Goal: Information Seeking & Learning: Learn about a topic

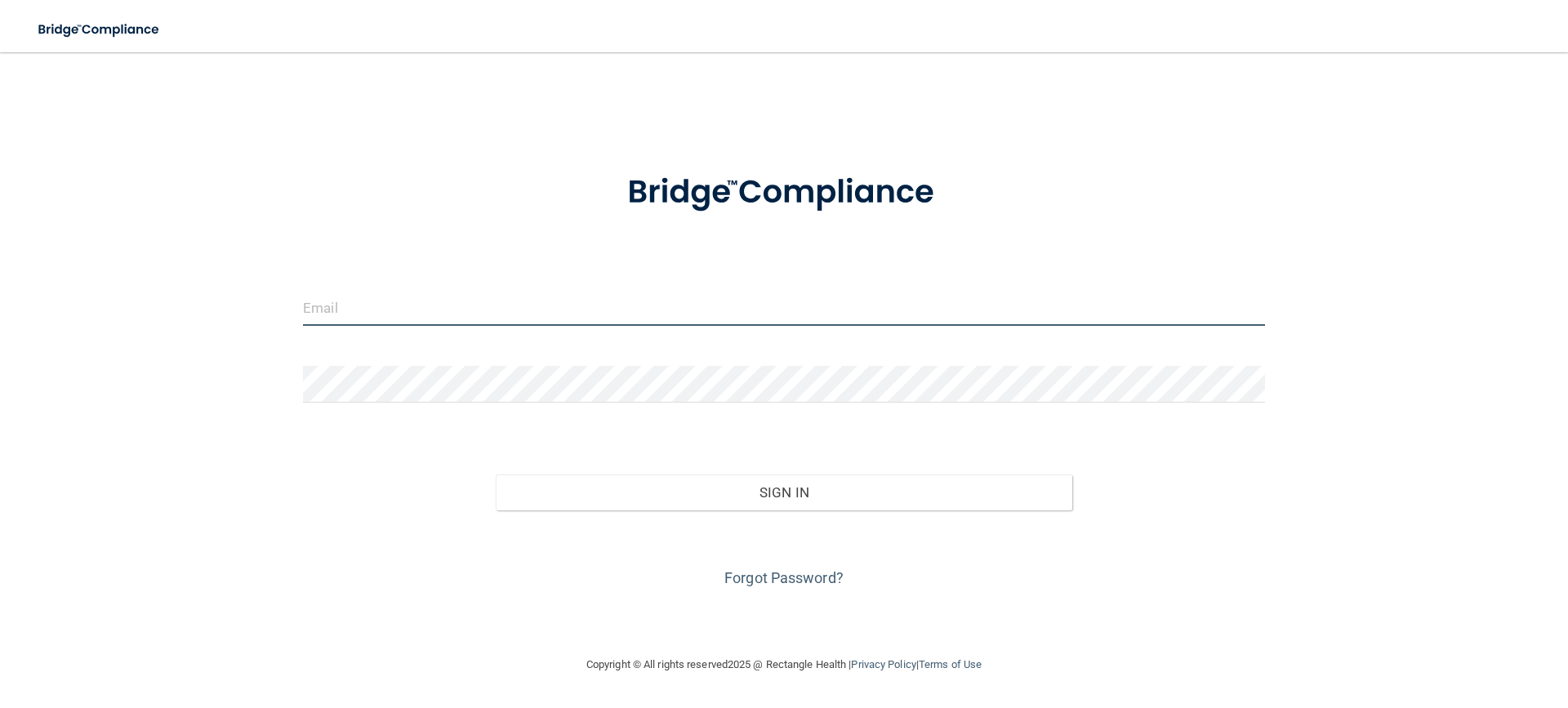
type input "[EMAIL_ADDRESS][DOMAIN_NAME]"
click at [476, 299] on input "[EMAIL_ADDRESS][DOMAIN_NAME]" at bounding box center [784, 307] width 962 height 37
drag, startPoint x: 472, startPoint y: 300, endPoint x: 175, endPoint y: 311, distance: 297.2
click at [175, 311] on div "[EMAIL_ADDRESS][DOMAIN_NAME] Invalid email/password. You don't have permission …" at bounding box center [784, 353] width 1502 height 570
type input "[EMAIL_ADDRESS][DOMAIN_NAME]"
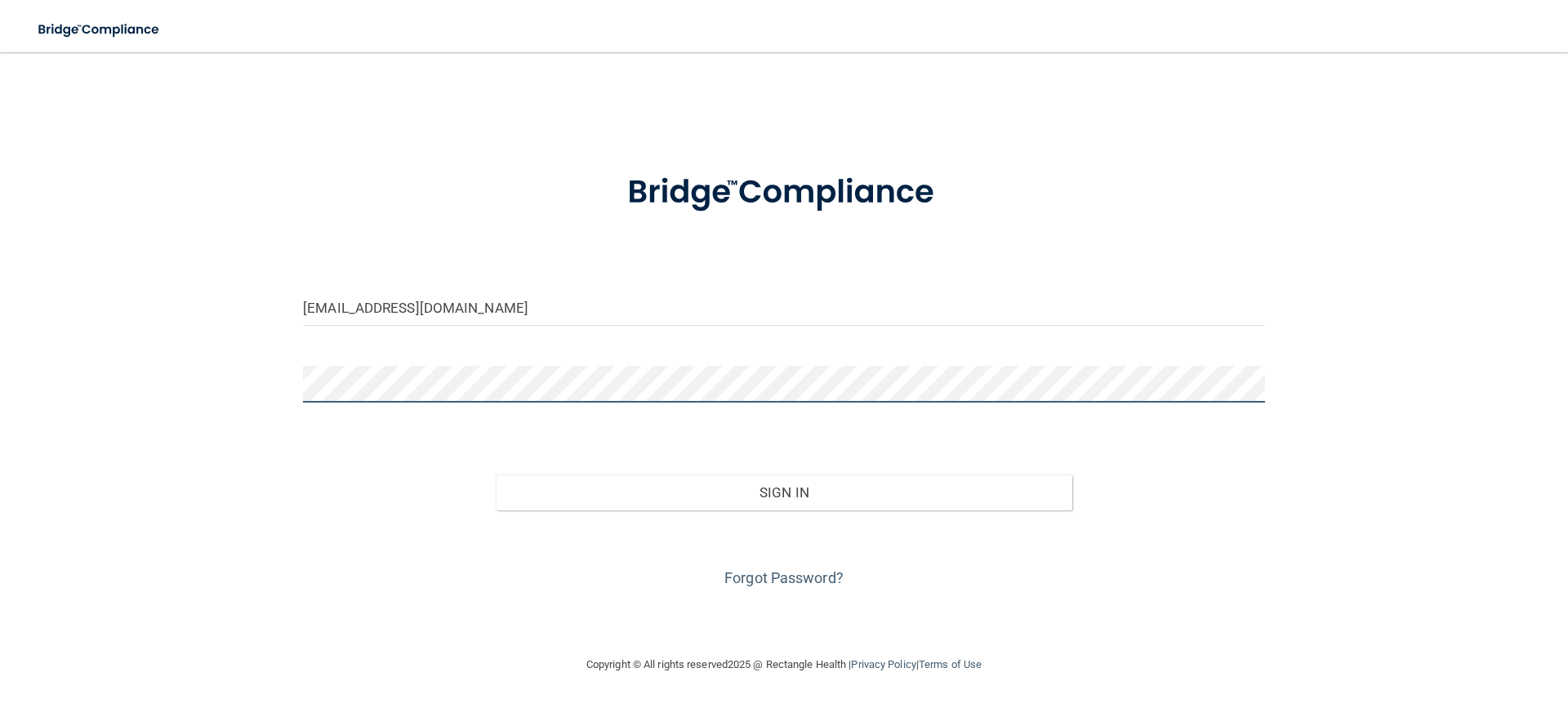
click at [251, 386] on div "[EMAIL_ADDRESS][DOMAIN_NAME] Invalid email/password. You don't have permission …" at bounding box center [784, 353] width 1502 height 570
click at [940, 445] on div "Sign In" at bounding box center [784, 476] width 986 height 69
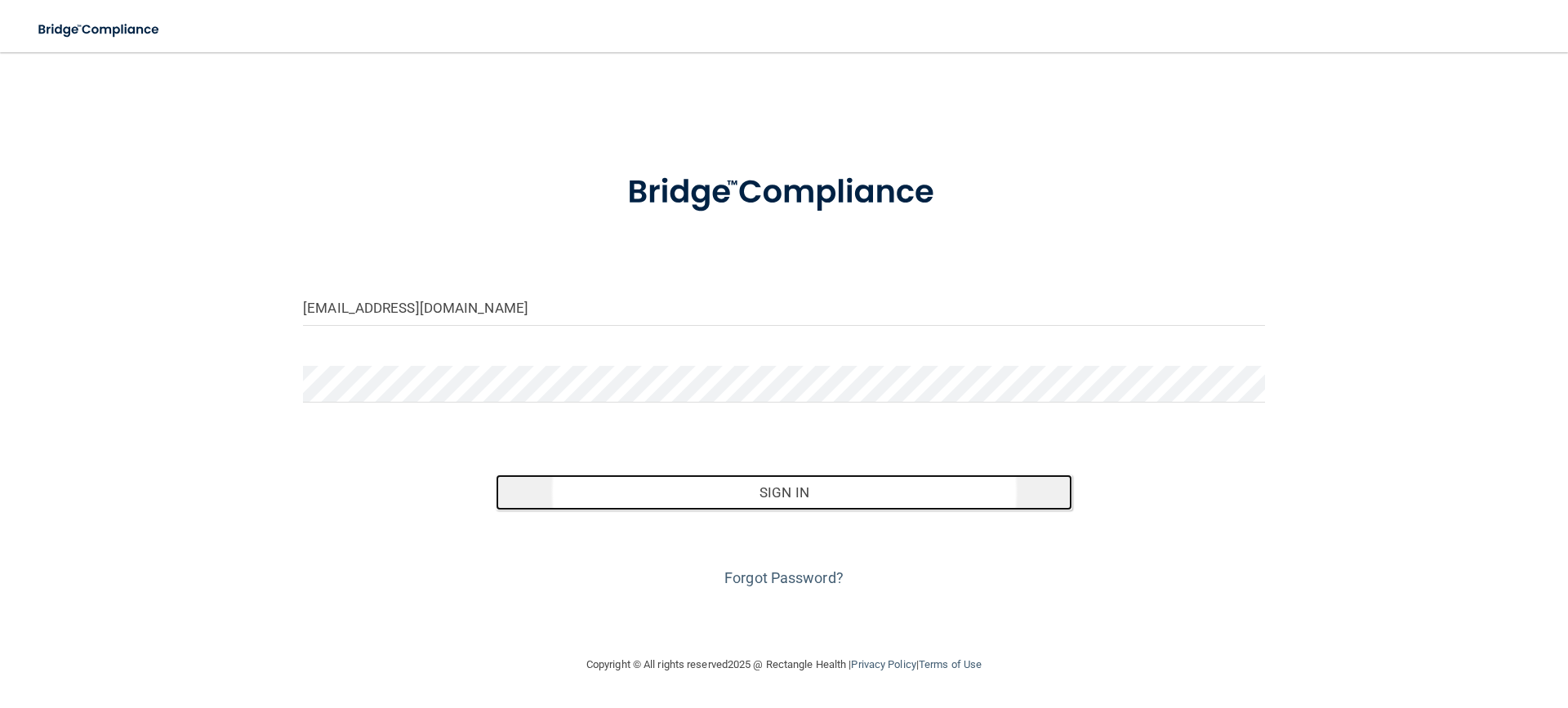
click at [914, 494] on button "Sign In" at bounding box center [784, 492] width 577 height 36
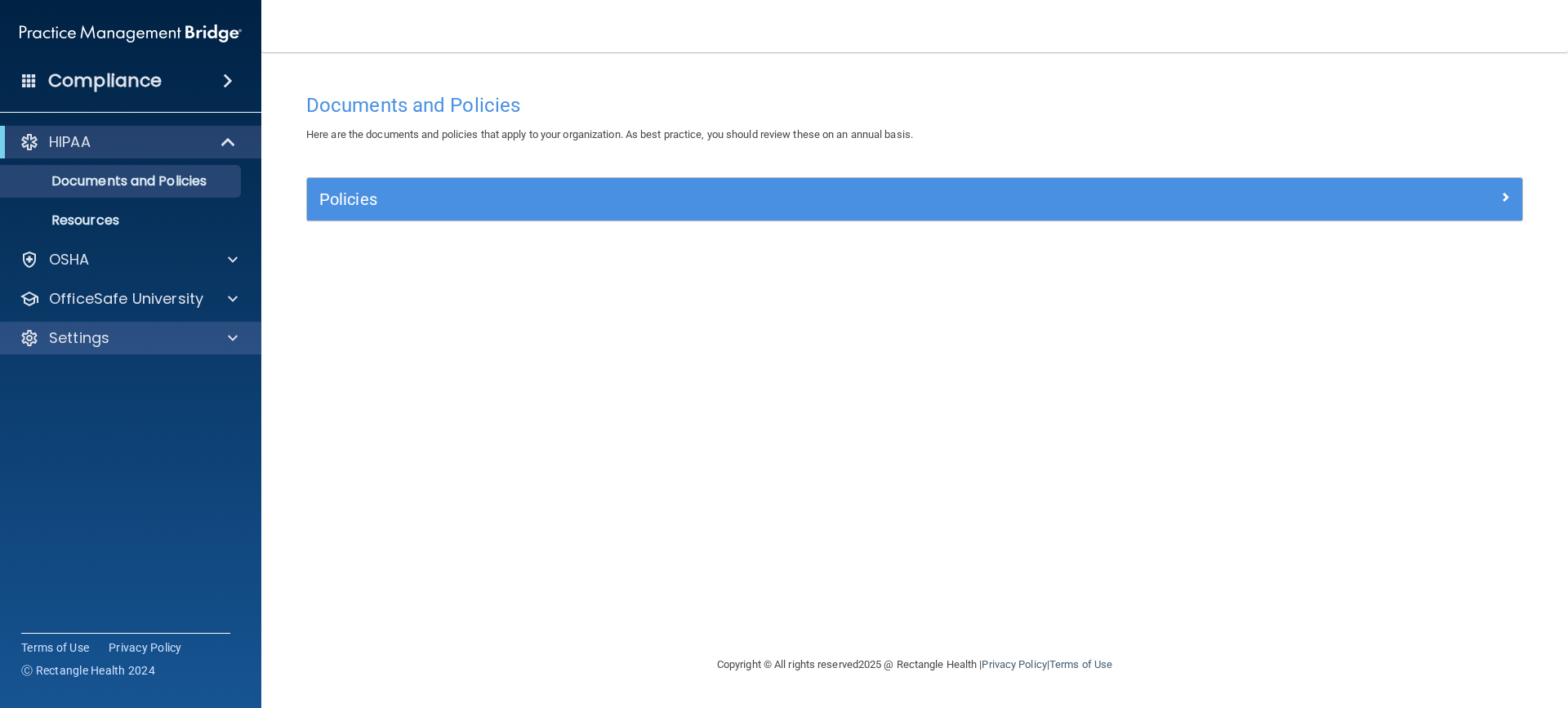
click at [234, 349] on div "Settings" at bounding box center [131, 338] width 263 height 33
click at [231, 340] on span at bounding box center [232, 338] width 10 height 19
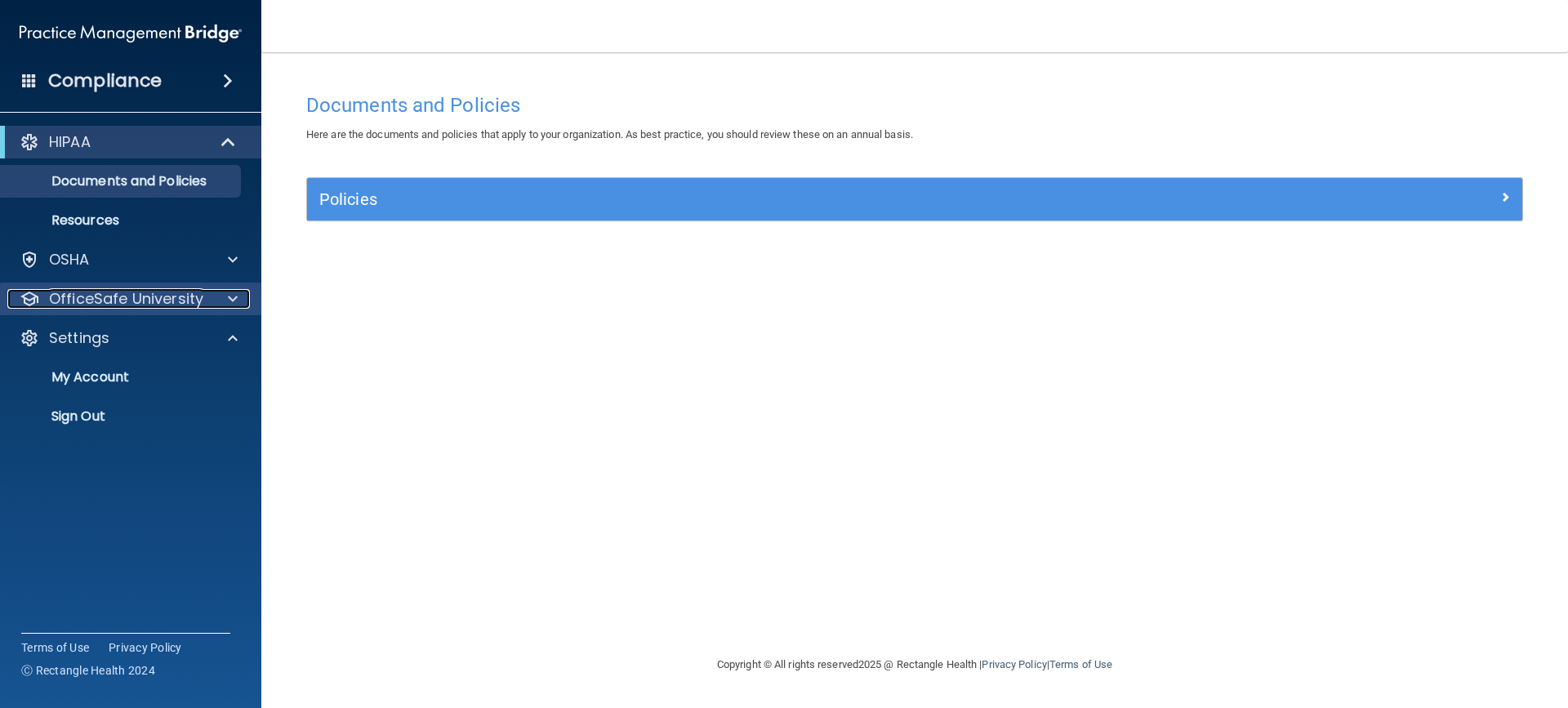
click at [239, 303] on div at bounding box center [230, 298] width 41 height 19
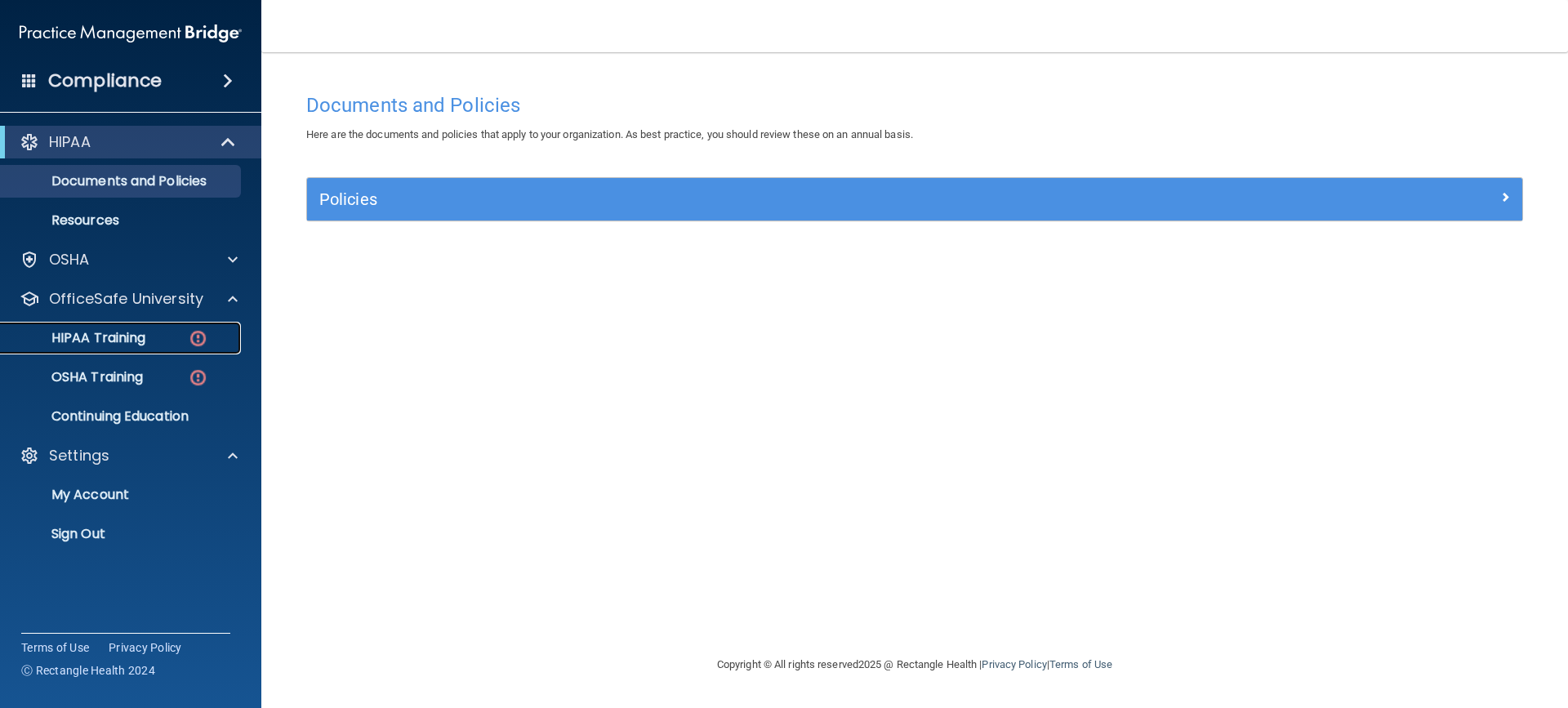
click at [127, 338] on p "HIPAA Training" at bounding box center [78, 338] width 134 height 16
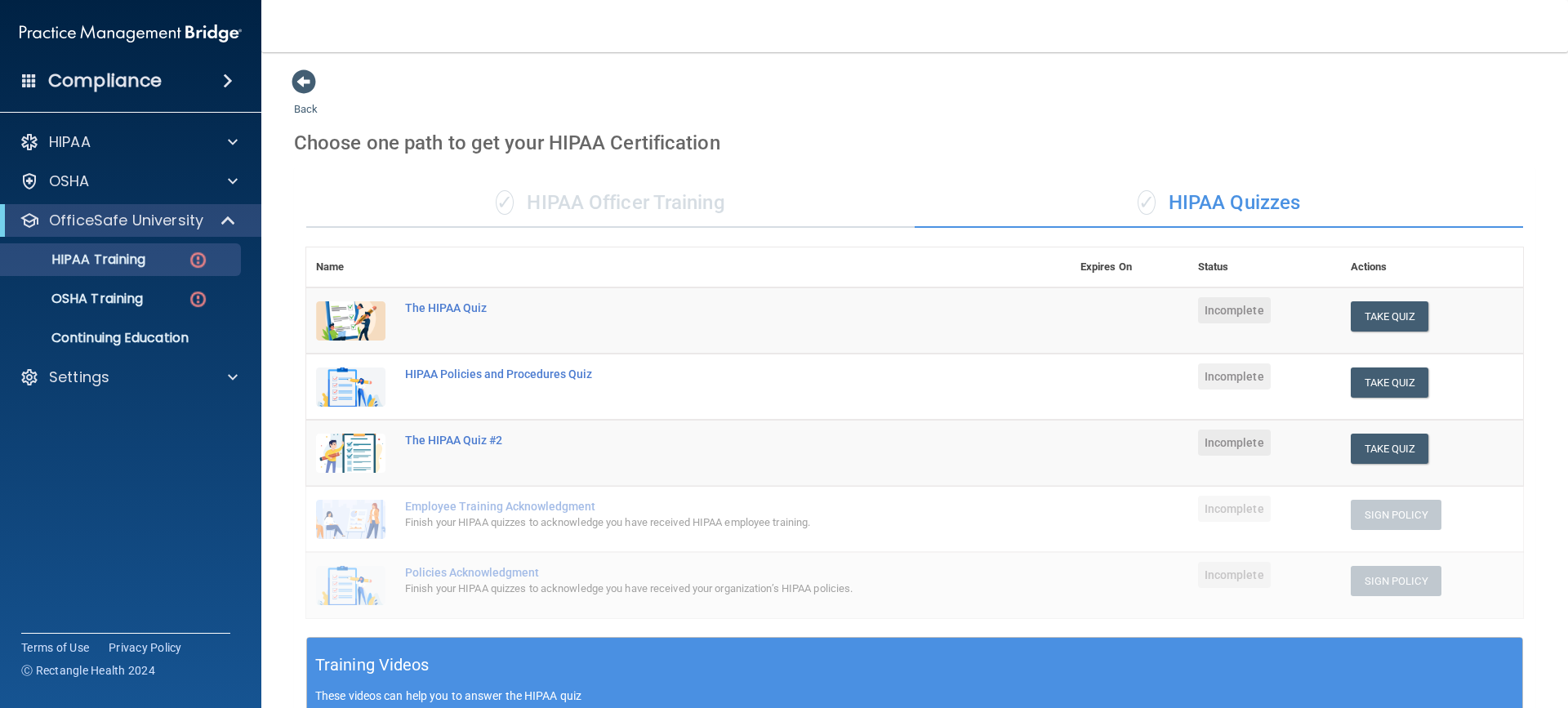
click at [610, 213] on div "✓ HIPAA Officer Training" at bounding box center [610, 203] width 608 height 49
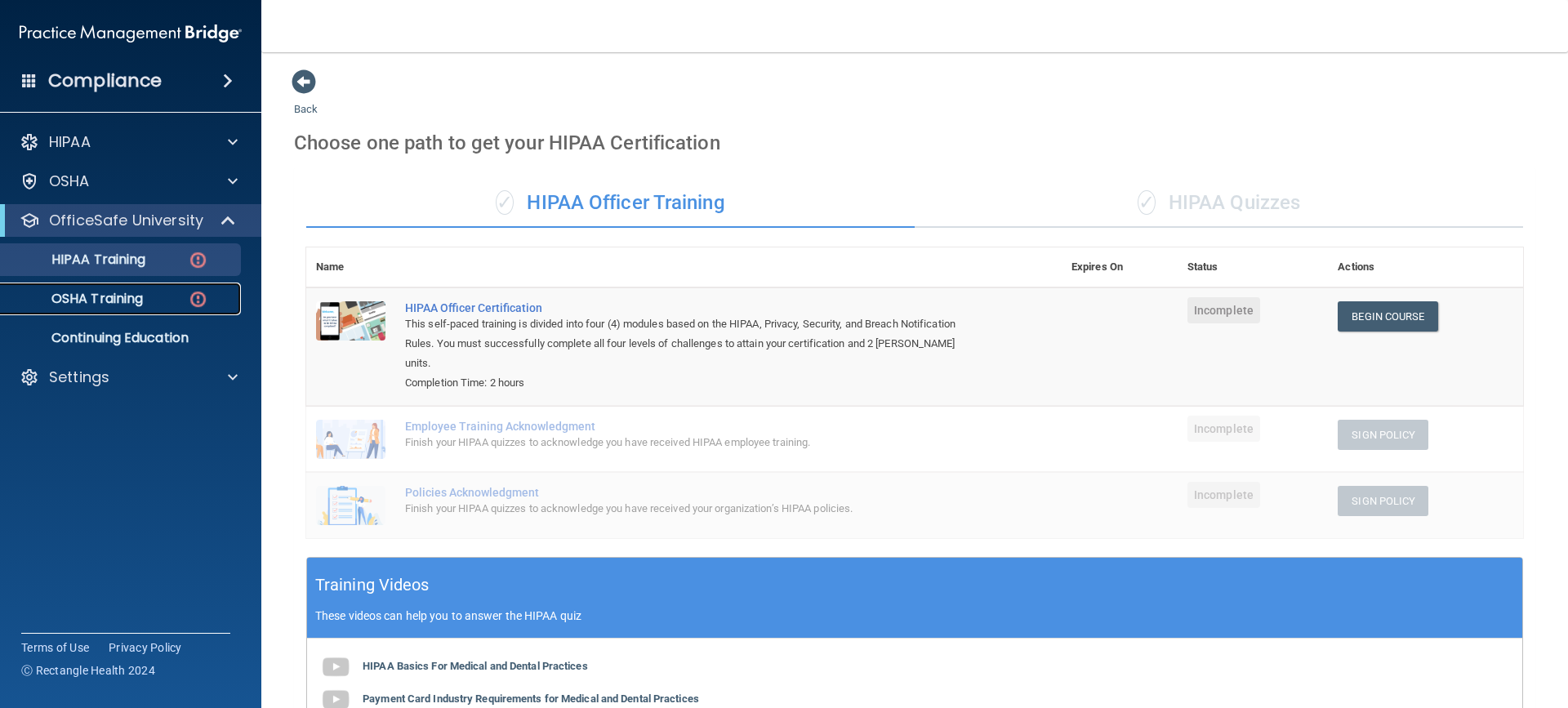
click at [150, 299] on div "OSHA Training" at bounding box center [123, 299] width 223 height 16
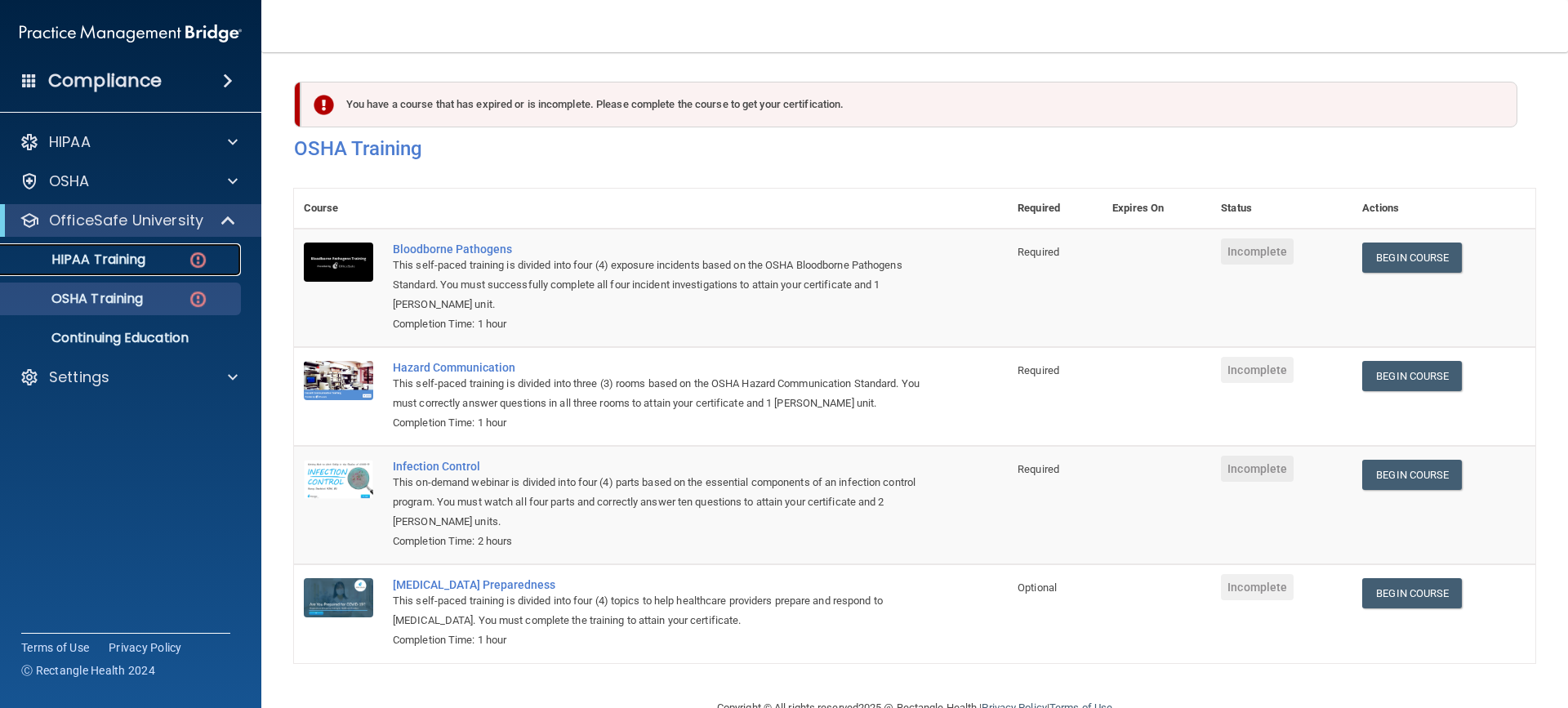
click at [102, 265] on p "HIPAA Training" at bounding box center [78, 260] width 134 height 16
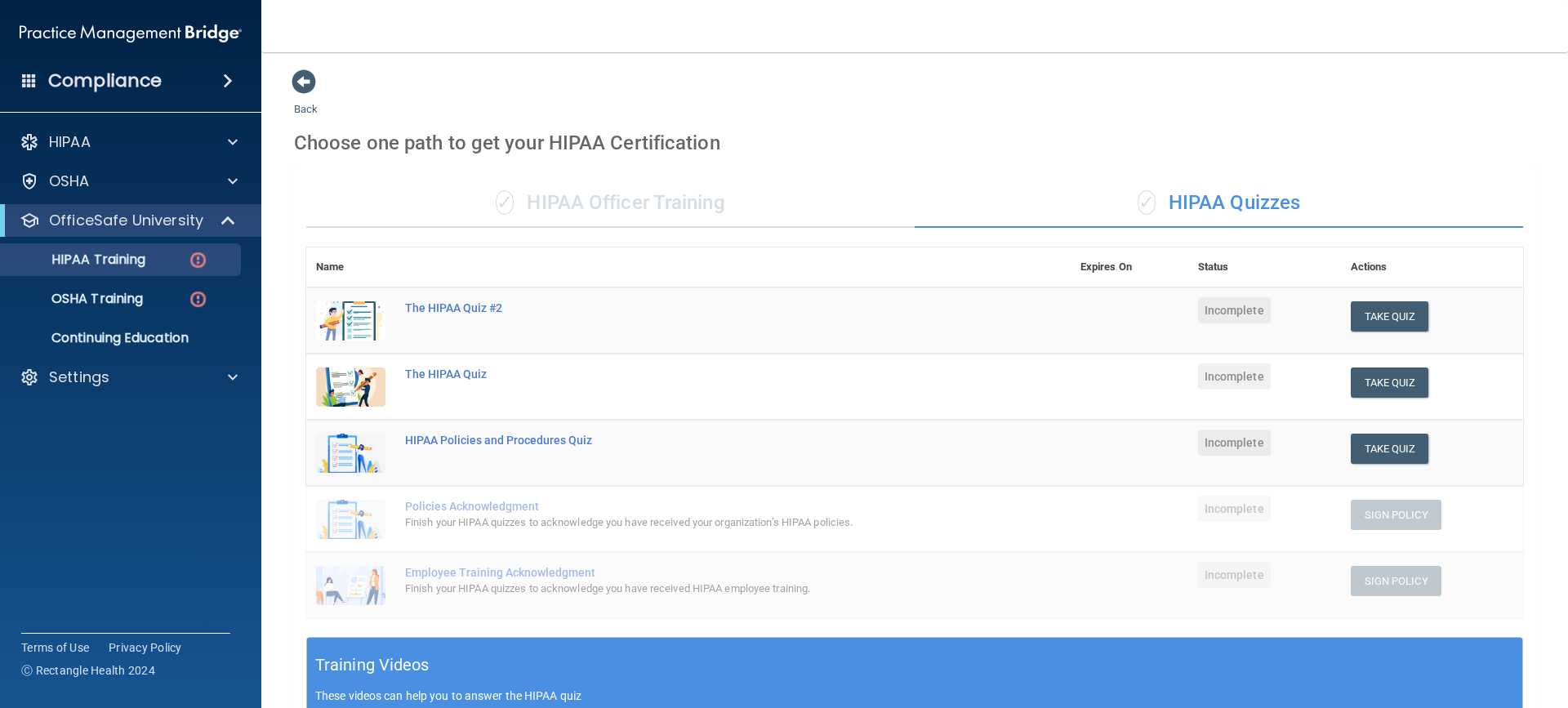
click at [628, 209] on div "✓ HIPAA Officer Training" at bounding box center [610, 203] width 608 height 49
